Goal: Complete application form

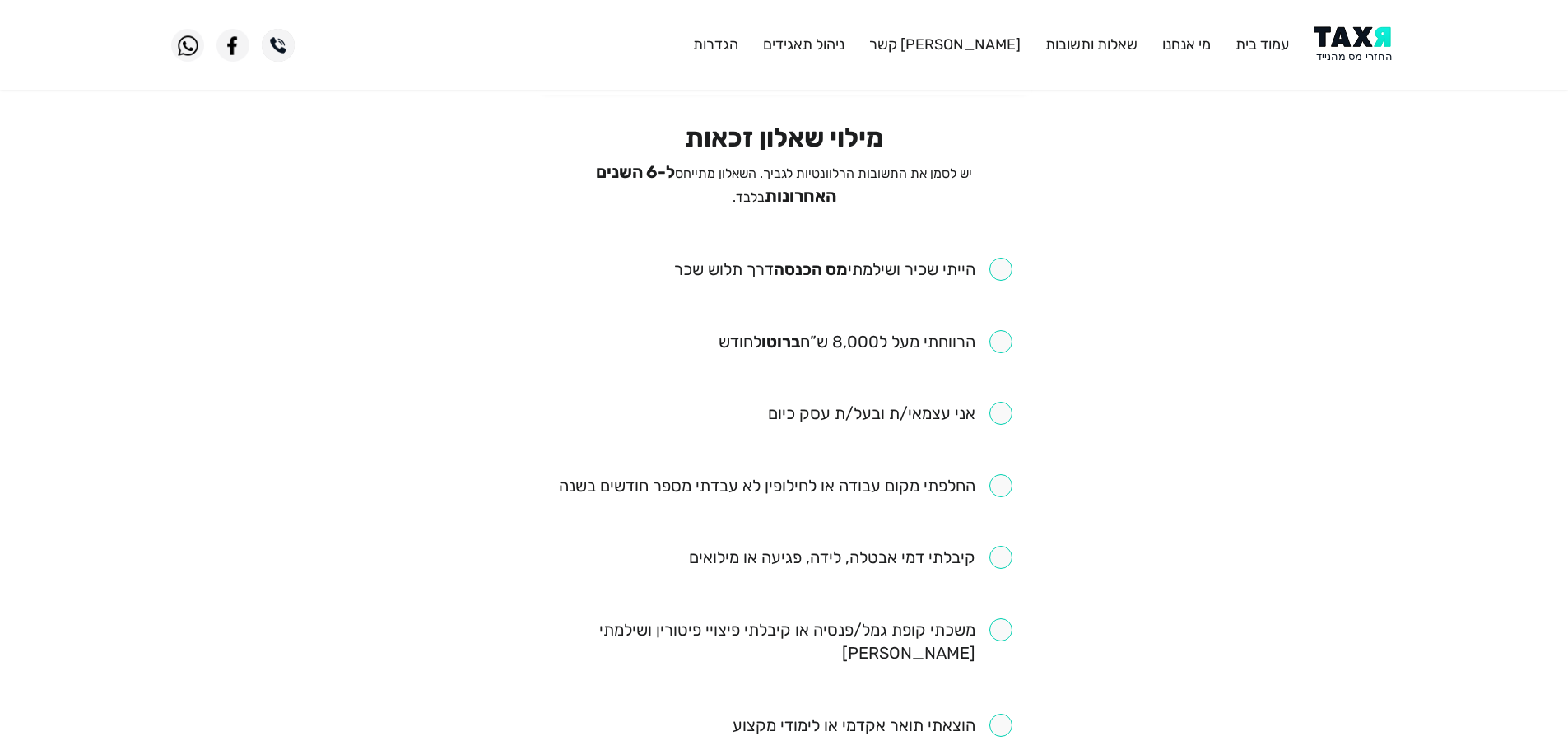
scroll to position [83, 0]
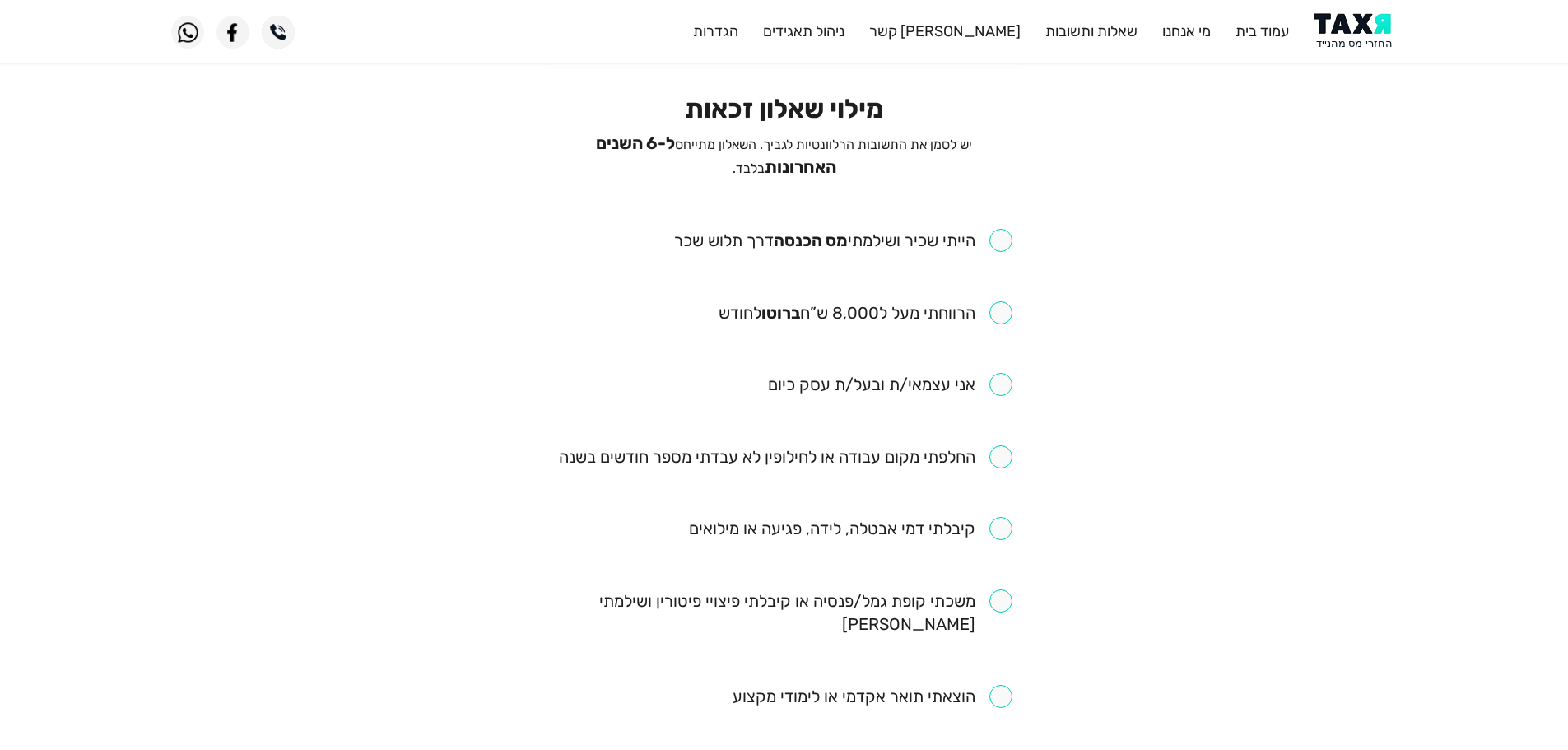
click at [1006, 241] on input "checkbox" at bounding box center [843, 240] width 338 height 23
checkbox input "true"
click at [1002, 312] on input "checkbox" at bounding box center [865, 312] width 294 height 23
checkbox input "true"
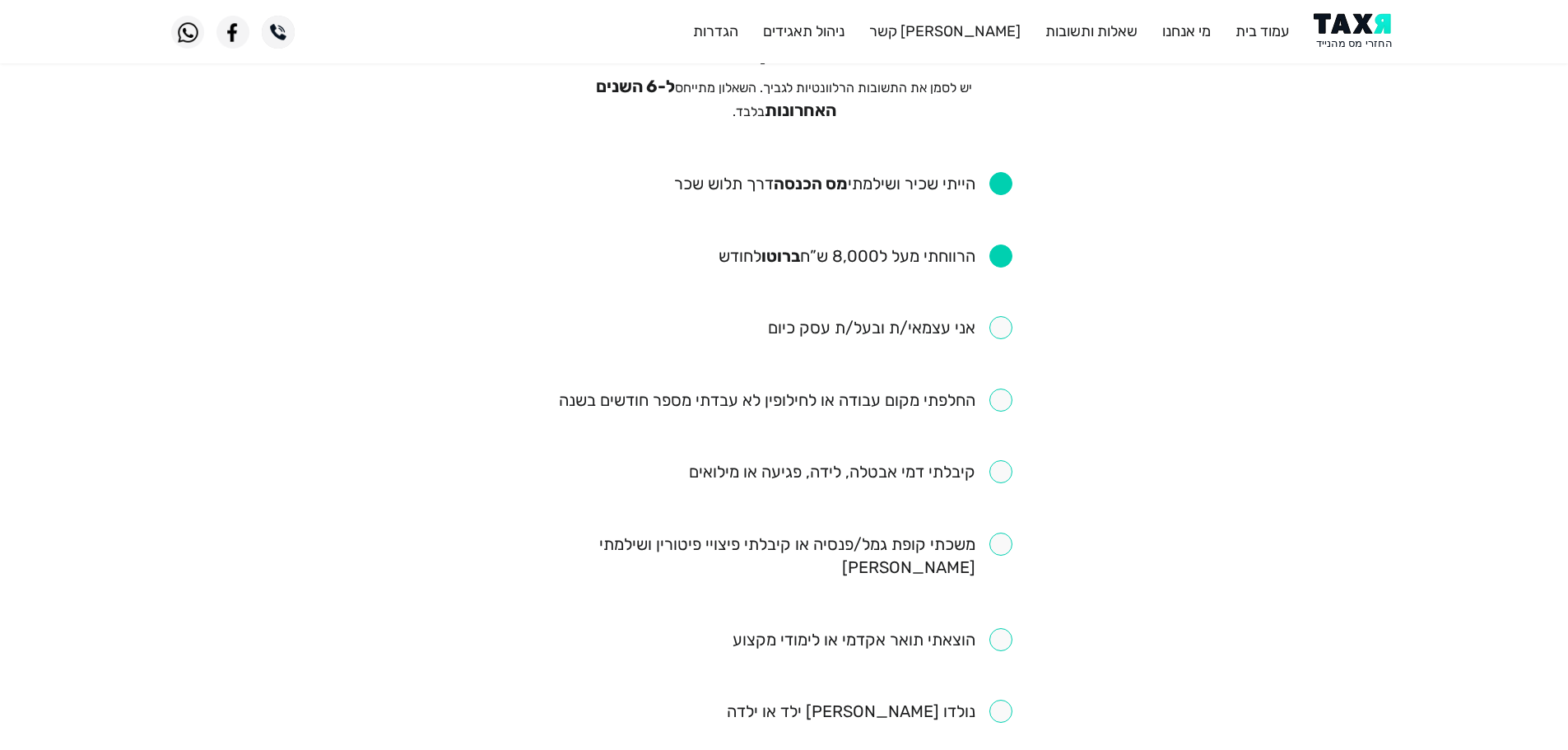
scroll to position [164, 0]
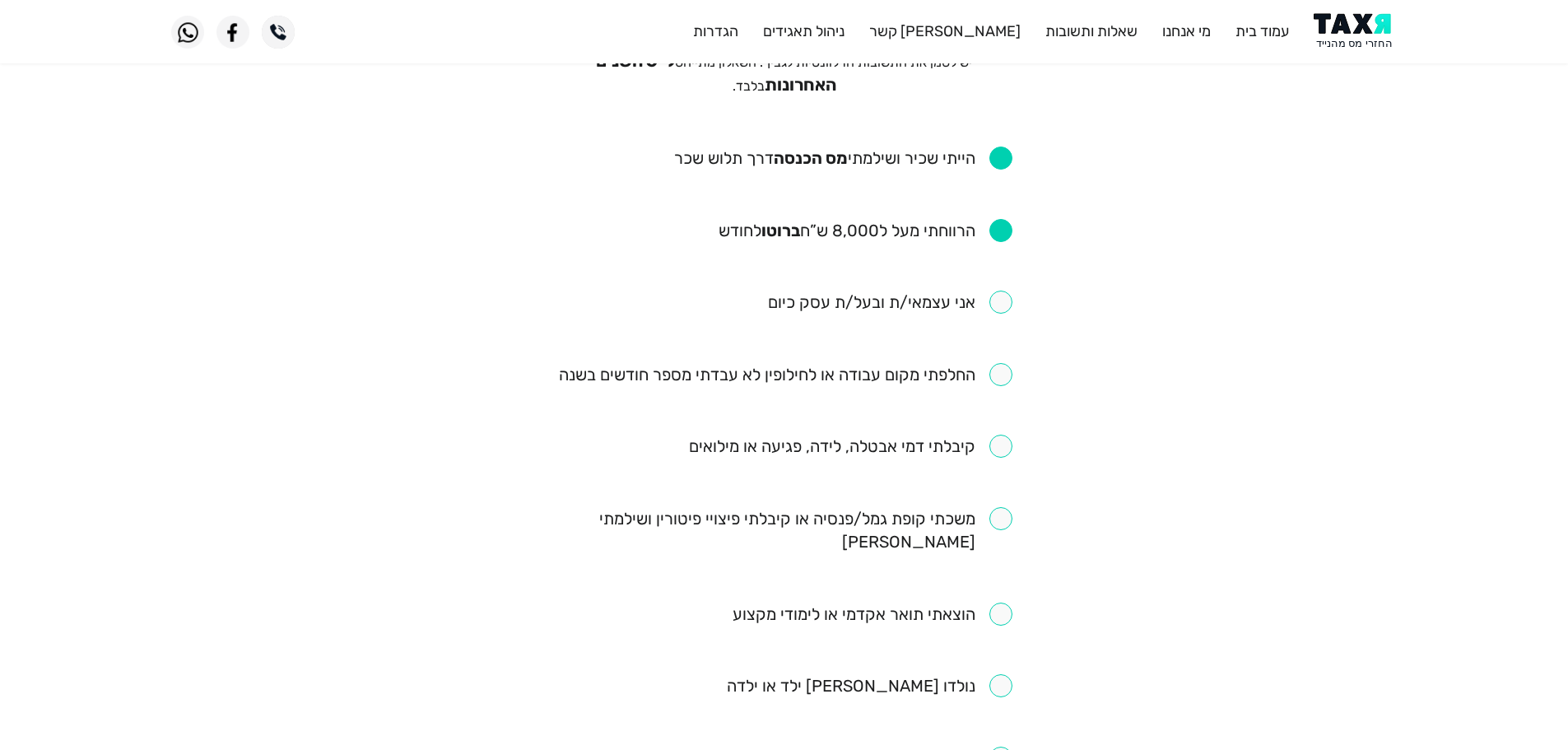
click at [1000, 365] on input "checkbox" at bounding box center [785, 375] width 454 height 23
checkbox input "true"
click at [1006, 522] on input "checkbox" at bounding box center [784, 531] width 456 height 46
checkbox input "true"
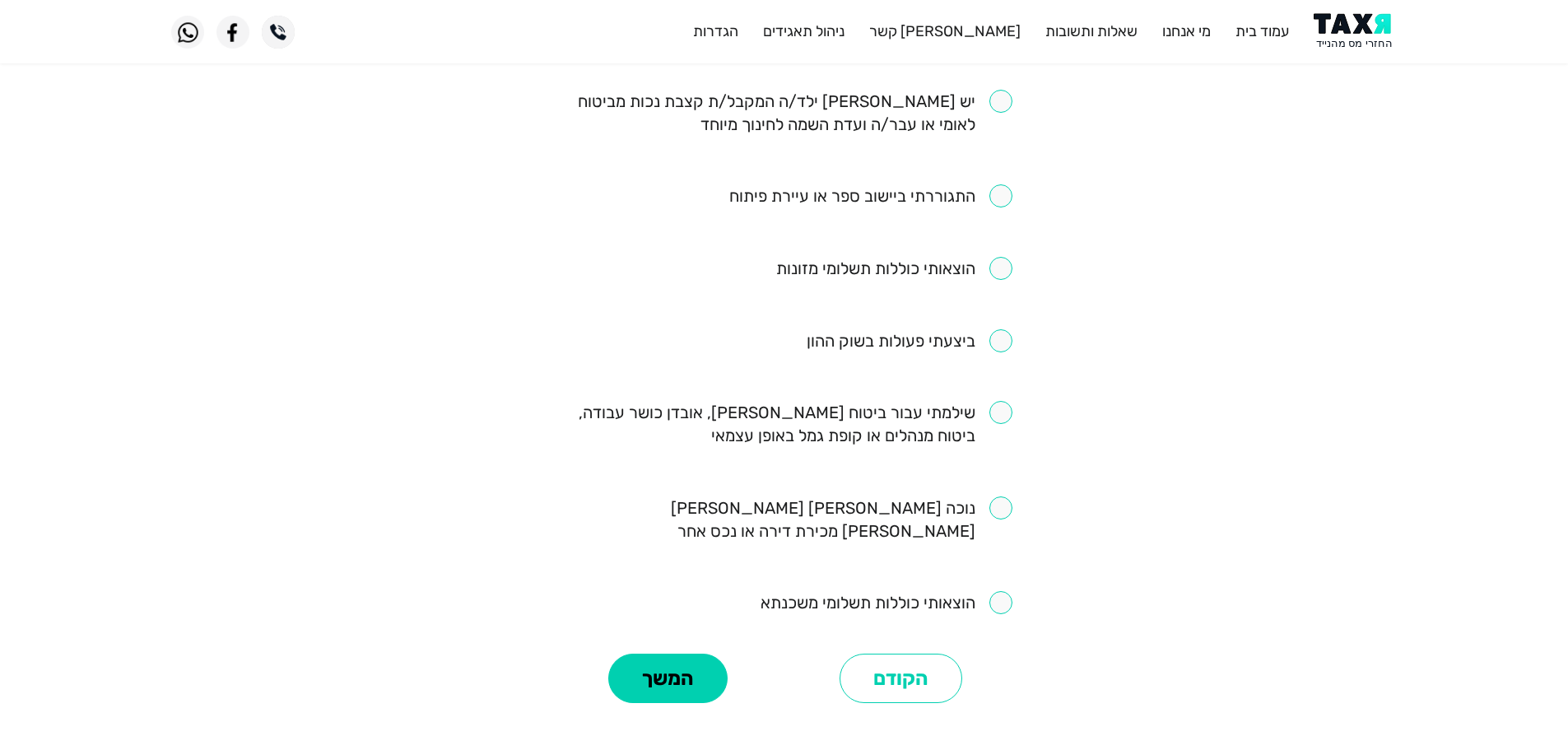
scroll to position [823, 0]
click at [1003, 183] on input "checkbox" at bounding box center [871, 194] width 283 height 23
checkbox input "true"
click at [678, 651] on button "המשך" at bounding box center [667, 676] width 119 height 49
